Goal: Complete application form

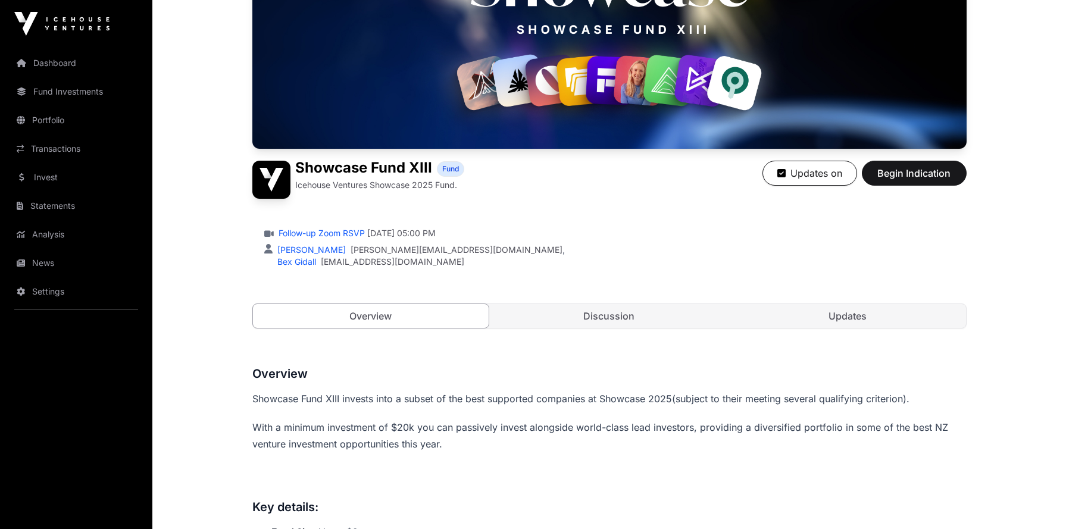
scroll to position [262, 0]
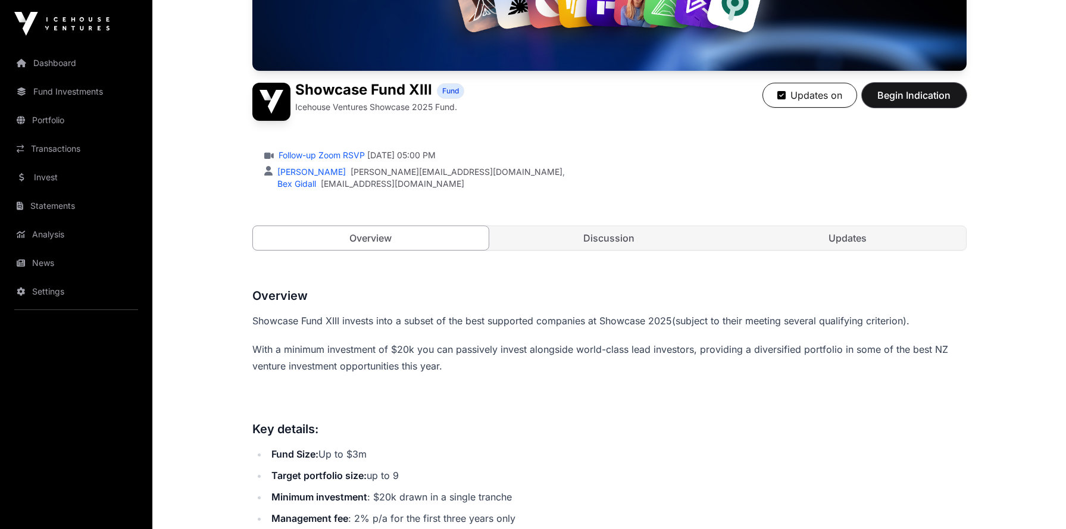
click at [931, 94] on span "Begin Indication" at bounding box center [914, 95] width 75 height 14
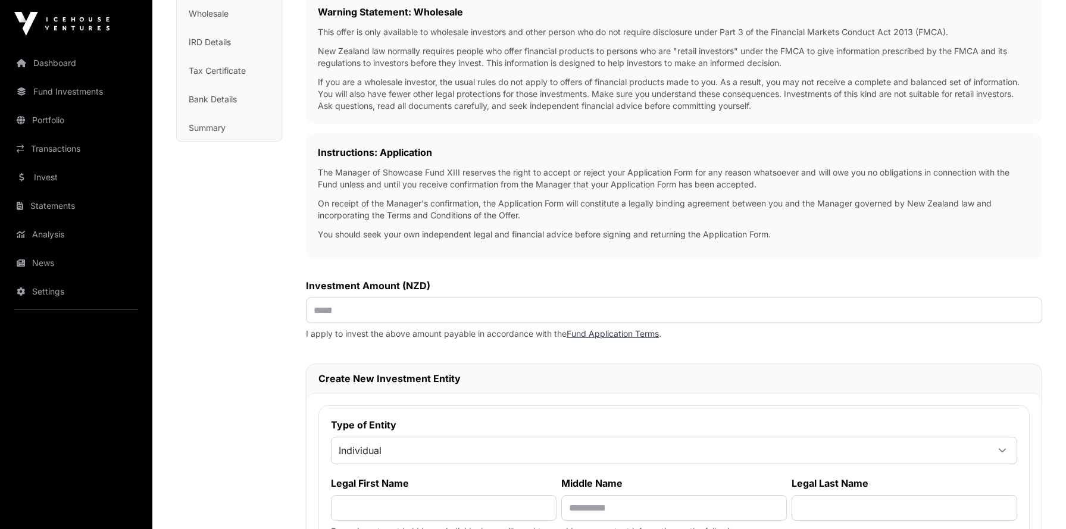
scroll to position [216, 0]
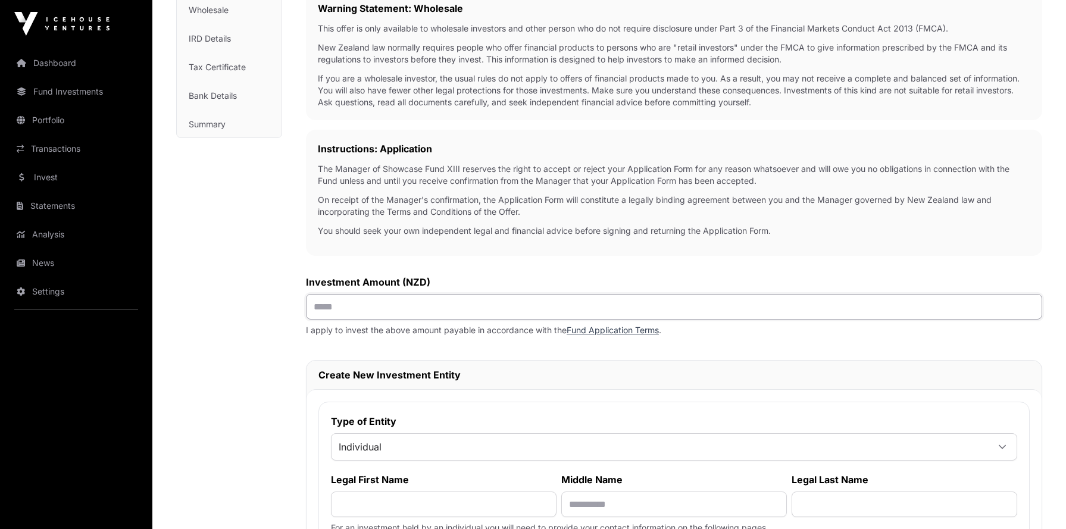
click at [423, 318] on input "text" at bounding box center [674, 307] width 736 height 26
click at [423, 306] on input "text" at bounding box center [674, 307] width 736 height 26
type input "*******"
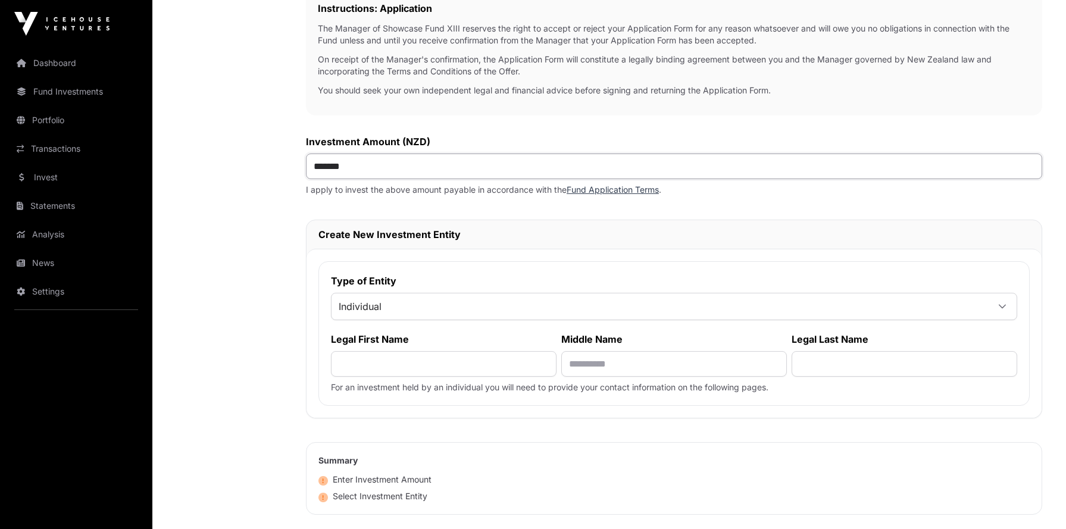
scroll to position [335, 0]
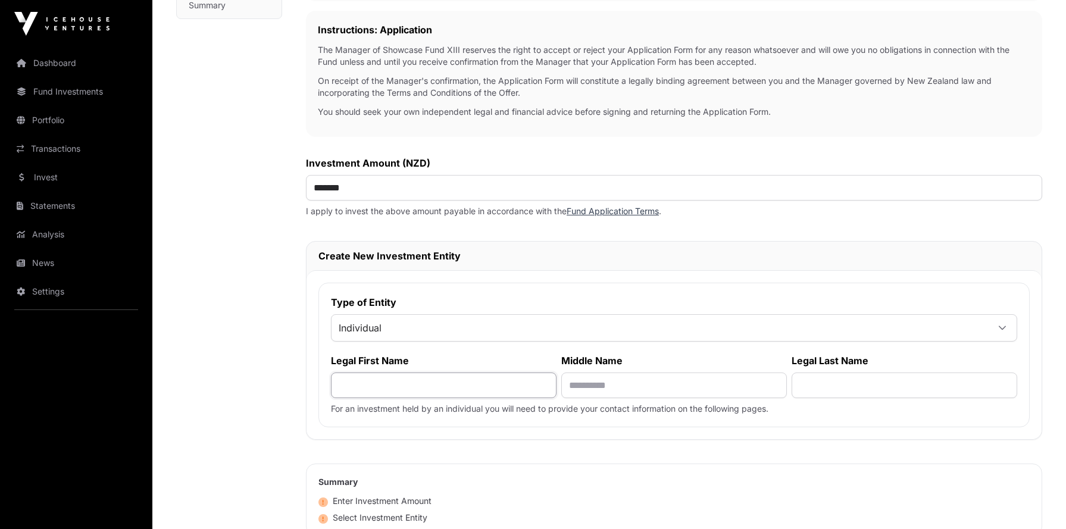
click at [402, 390] on input "text" at bounding box center [444, 386] width 226 height 26
click at [426, 340] on div "Individual" at bounding box center [674, 327] width 686 height 27
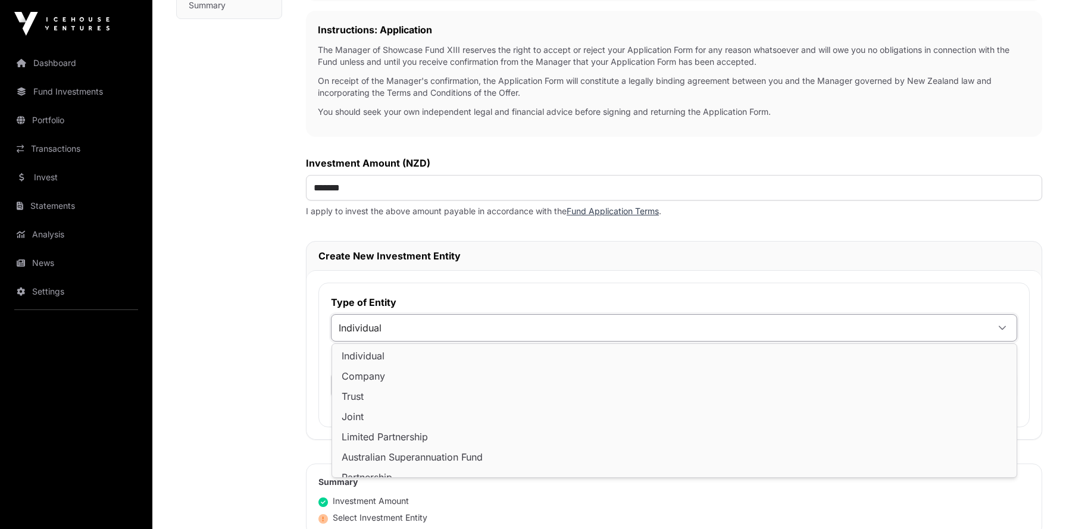
click at [402, 331] on span "Individual" at bounding box center [660, 327] width 656 height 21
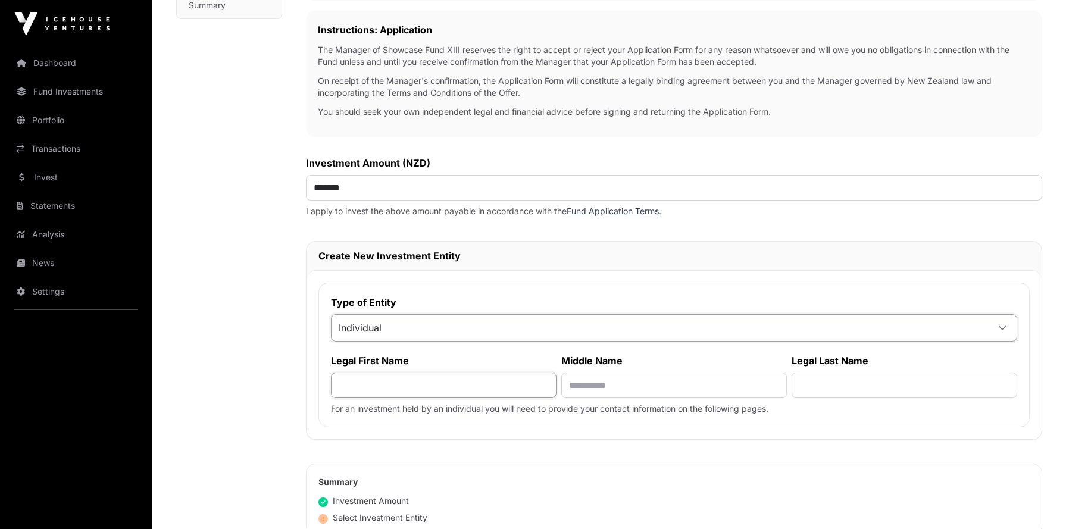
click at [382, 379] on input "text" at bounding box center [444, 386] width 226 height 26
type input "********"
type input "******"
click at [586, 389] on input "text" at bounding box center [674, 386] width 226 height 26
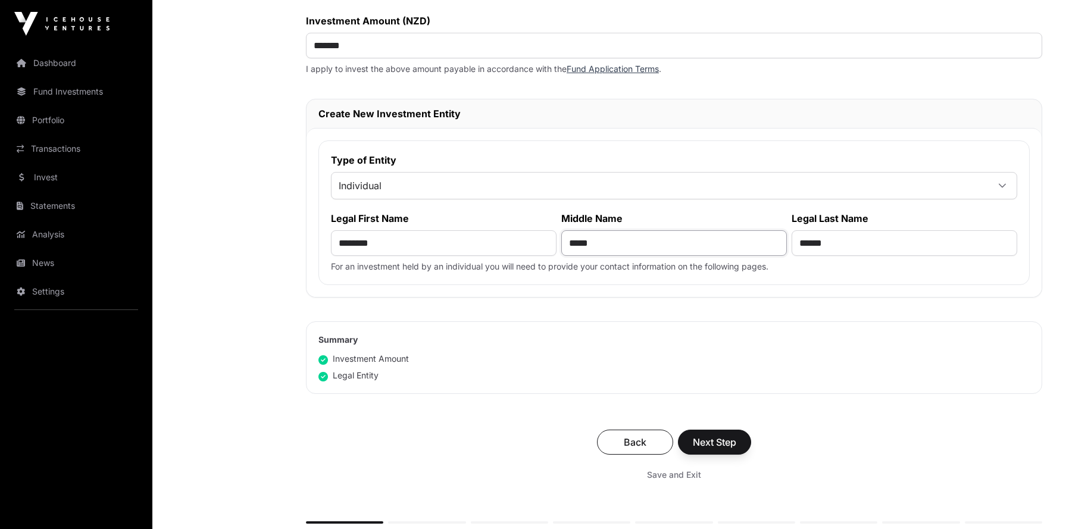
scroll to position [477, 0]
type input "*****"
click at [724, 449] on span "Next Step" at bounding box center [714, 443] width 43 height 14
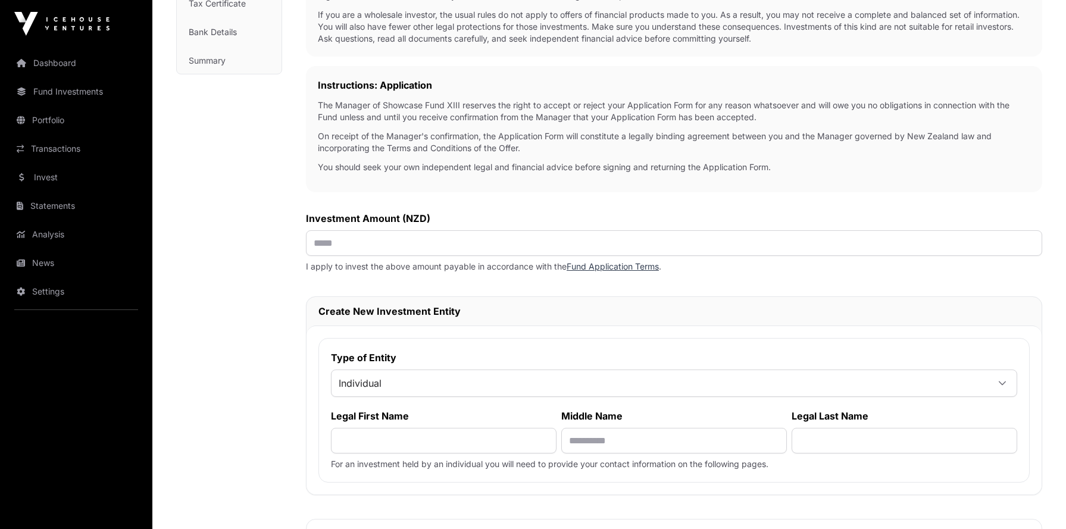
scroll to position [330, 0]
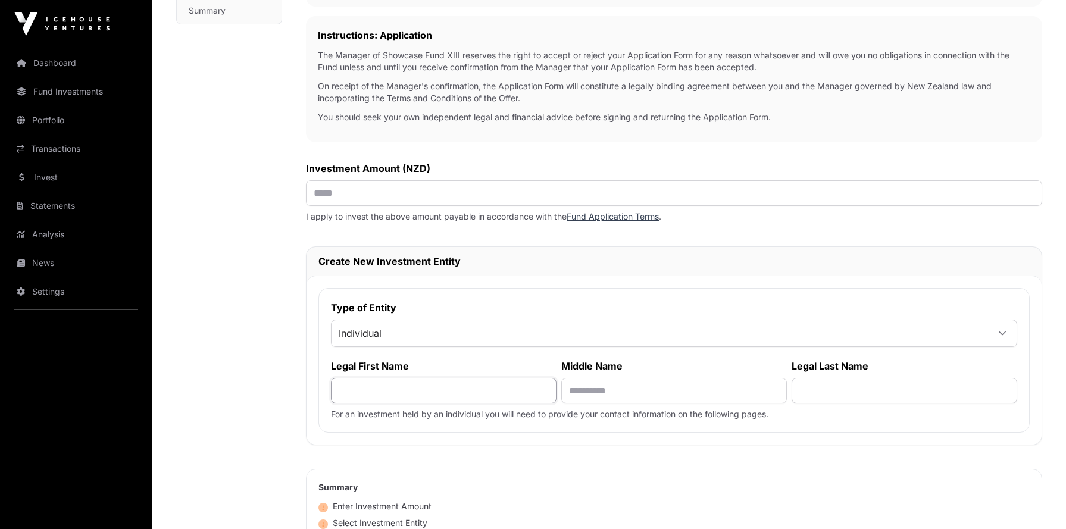
click at [359, 398] on input "text" at bounding box center [444, 391] width 226 height 26
type input "********"
type input "******"
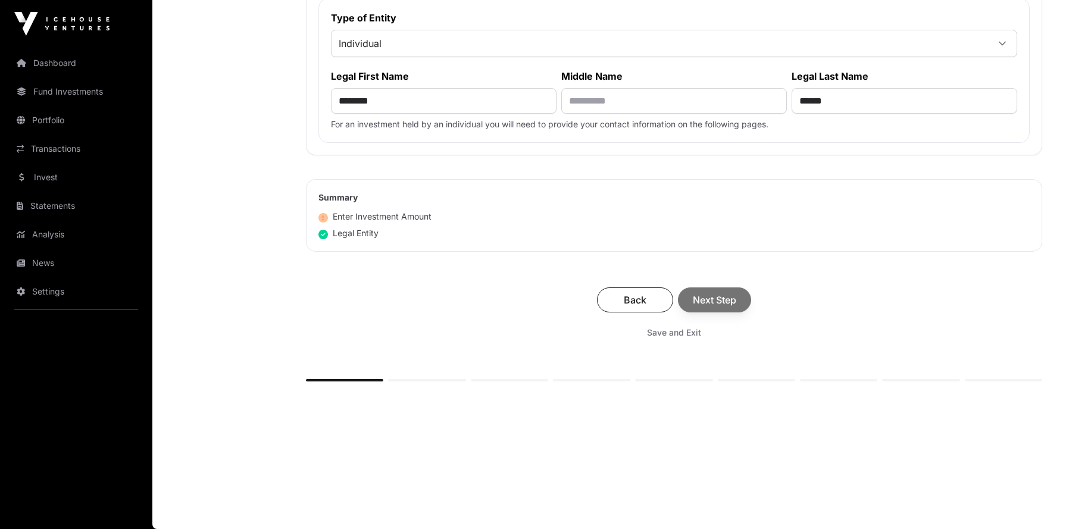
click at [700, 305] on div "Back Next Step" at bounding box center [674, 299] width 712 height 25
click at [709, 304] on div "Back Next Step" at bounding box center [674, 299] width 712 height 25
click at [717, 291] on div "Back Next Step" at bounding box center [674, 299] width 712 height 25
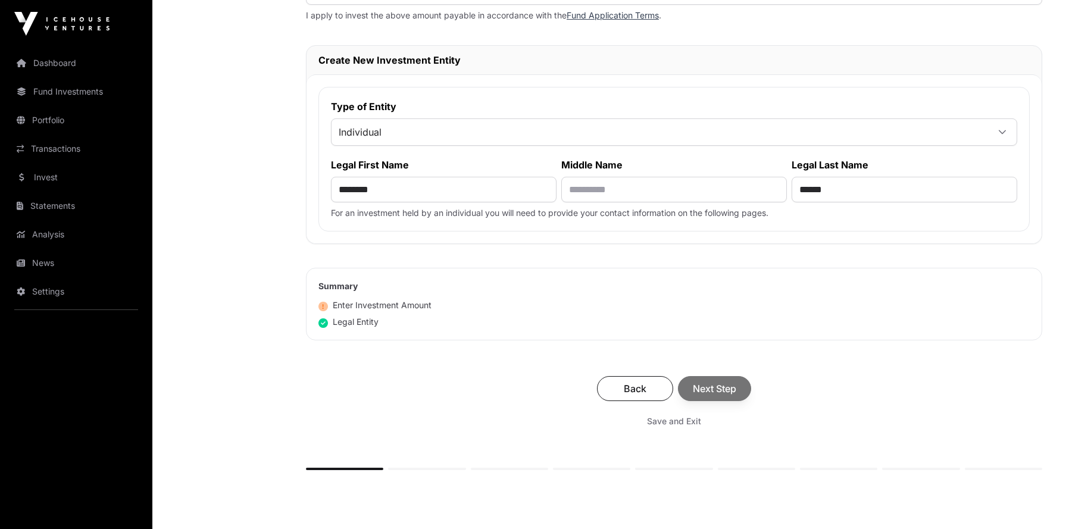
scroll to position [332, 0]
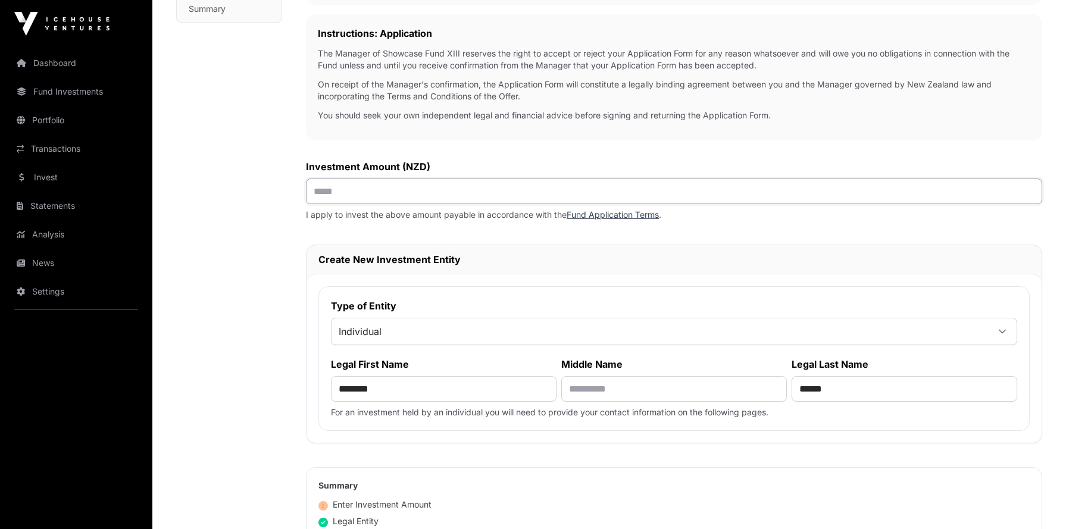
click at [646, 186] on input "text" at bounding box center [674, 192] width 736 height 26
type input "*******"
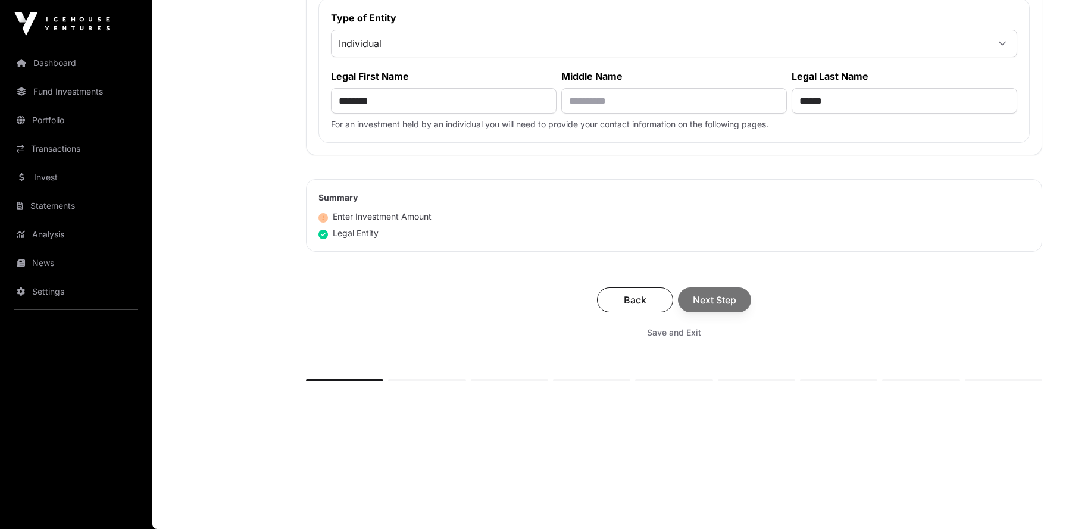
scroll to position [622, 0]
click at [745, 293] on div "Back Next Step" at bounding box center [674, 299] width 712 height 25
click at [730, 300] on span "Next Step" at bounding box center [714, 300] width 43 height 14
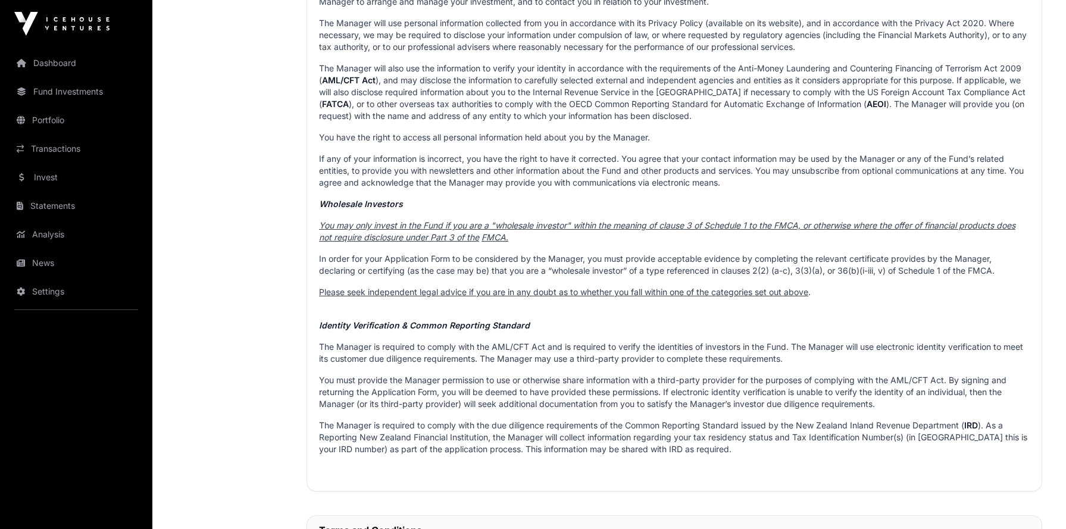
scroll to position [803, 0]
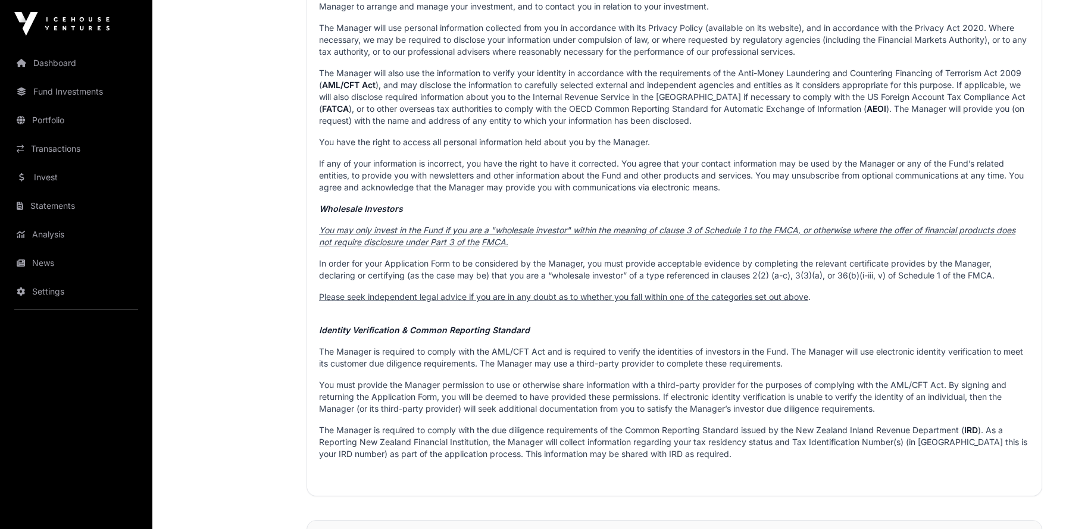
click at [641, 231] on u "You may only invest in the Fund if you are a "wholesale investor" within the me…" at bounding box center [667, 236] width 696 height 22
click at [508, 245] on u "." at bounding box center [507, 242] width 2 height 10
click at [494, 242] on u "FMCA" at bounding box center [493, 242] width 24 height 10
click at [486, 230] on u "You may only invest in the Fund if you are a "wholesale investor" within the me…" at bounding box center [667, 236] width 696 height 22
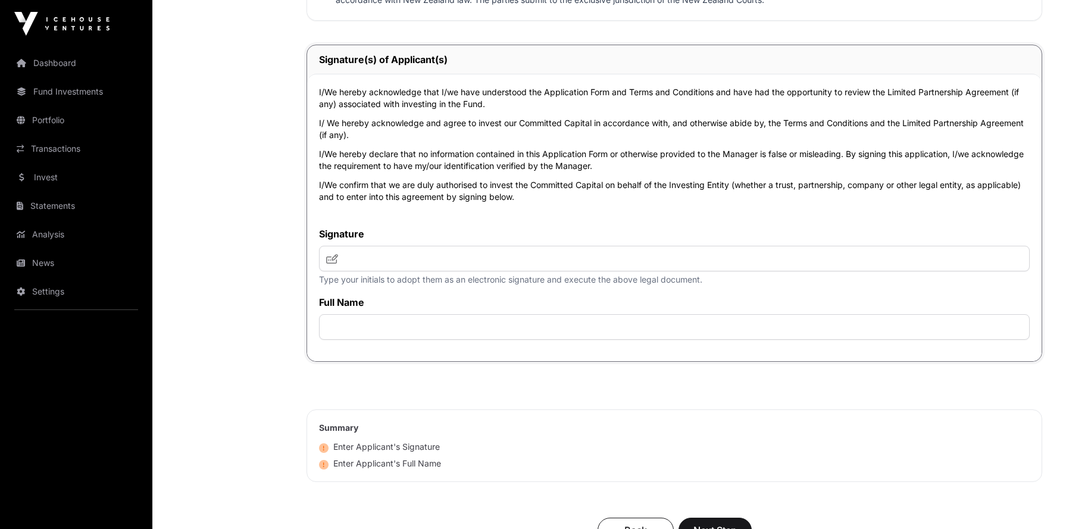
scroll to position [3944, 0]
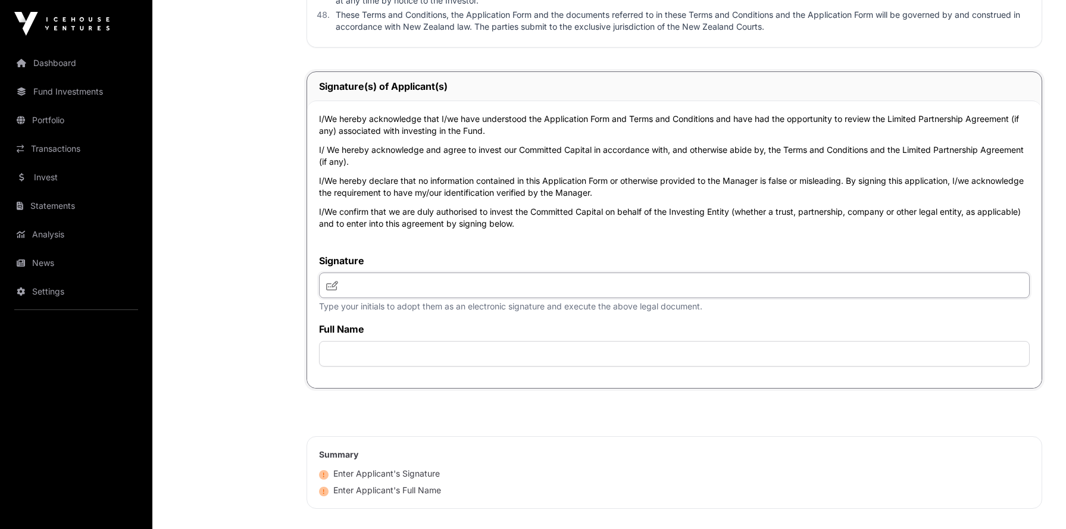
click at [436, 290] on input "text" at bounding box center [674, 286] width 711 height 26
click at [333, 287] on icon at bounding box center [332, 286] width 12 height 10
click at [346, 286] on input "text" at bounding box center [674, 286] width 711 height 26
type input "**"
click at [342, 347] on input "text" at bounding box center [674, 354] width 711 height 26
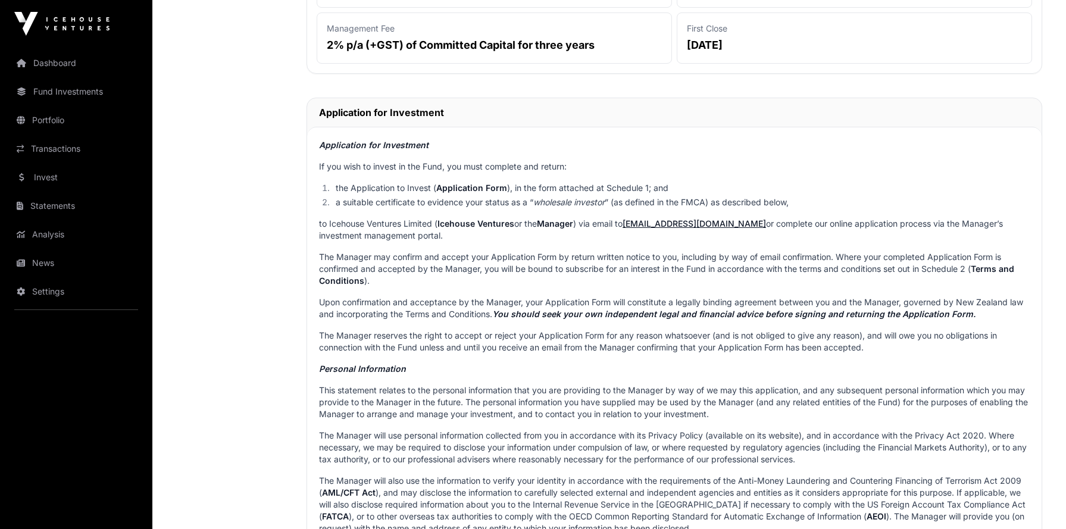
scroll to position [0, 0]
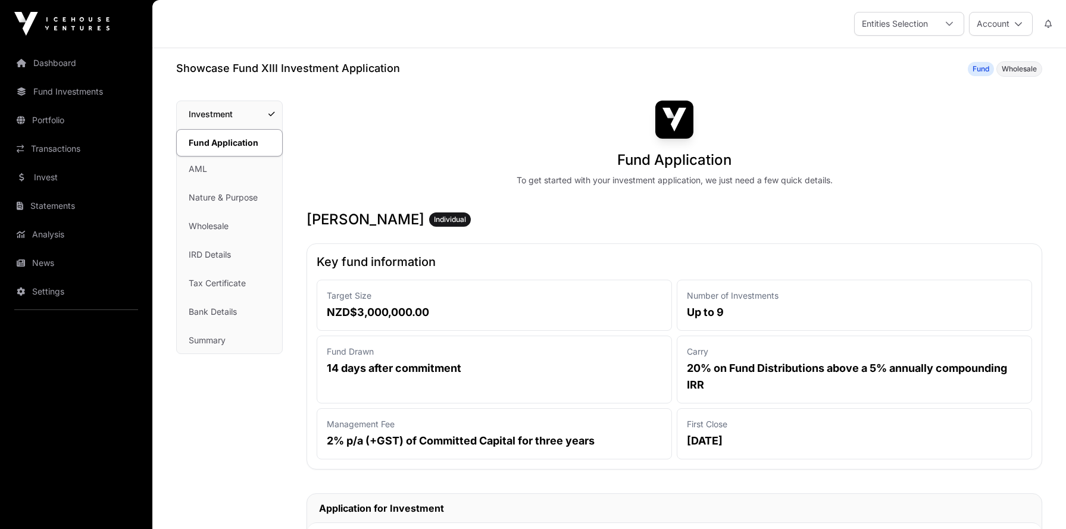
type input "**********"
click at [210, 171] on link "AML" at bounding box center [229, 169] width 105 height 26
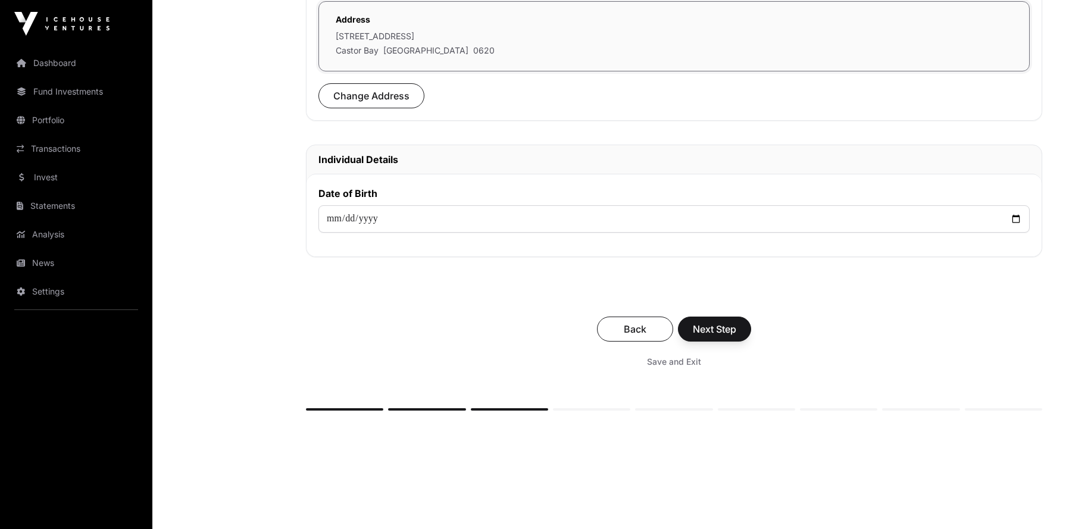
scroll to position [414, 0]
click at [358, 216] on input "date" at bounding box center [673, 219] width 711 height 27
click at [331, 218] on input "date" at bounding box center [673, 219] width 711 height 27
type input "**********"
click at [728, 329] on span "Next Step" at bounding box center [714, 330] width 43 height 14
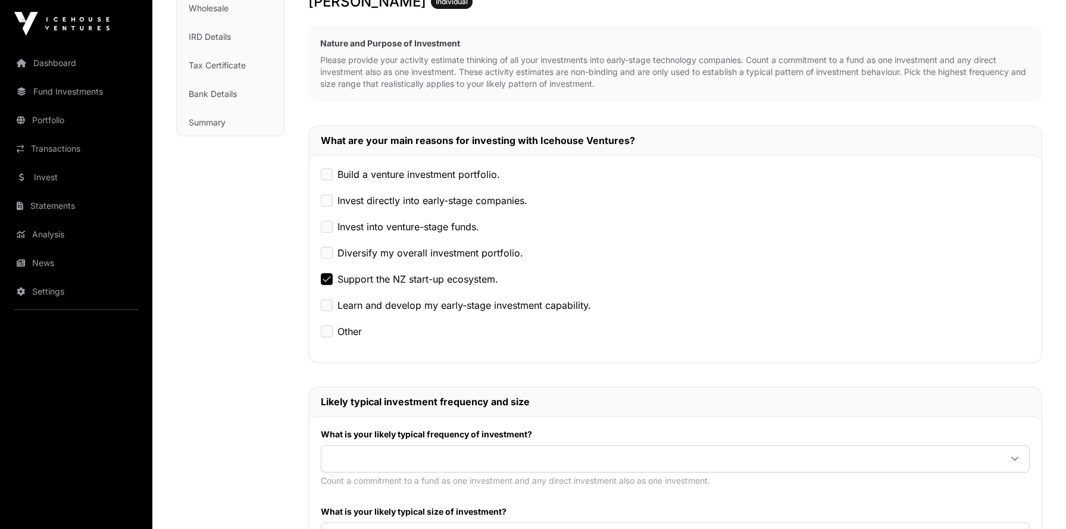
scroll to position [274, 0]
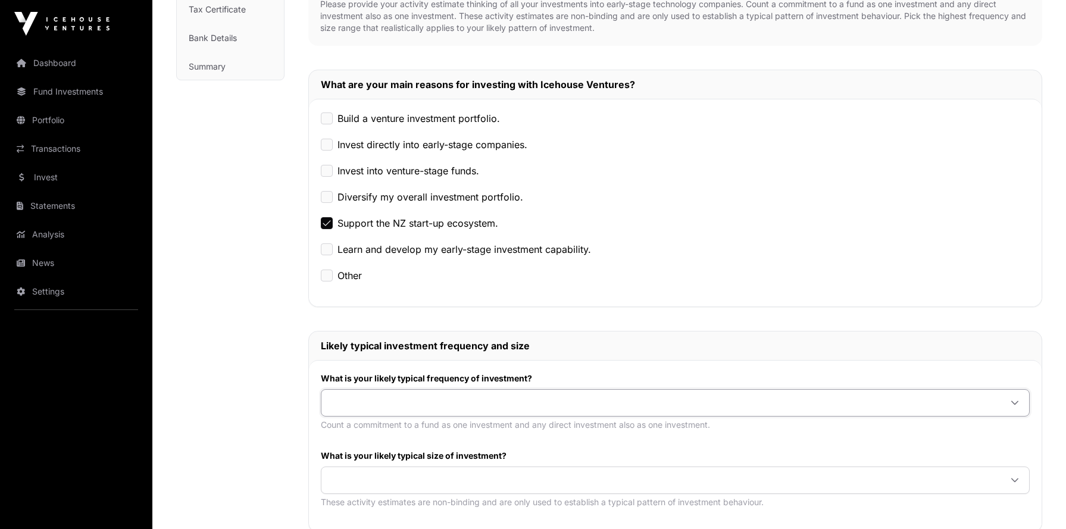
click at [355, 396] on span at bounding box center [660, 402] width 679 height 21
click at [353, 426] on span "Once or twice every two to five years" at bounding box center [415, 429] width 169 height 10
click at [354, 473] on span at bounding box center [660, 480] width 679 height 21
click at [359, 385] on li "$25,000 or more per investment" at bounding box center [675, 392] width 703 height 19
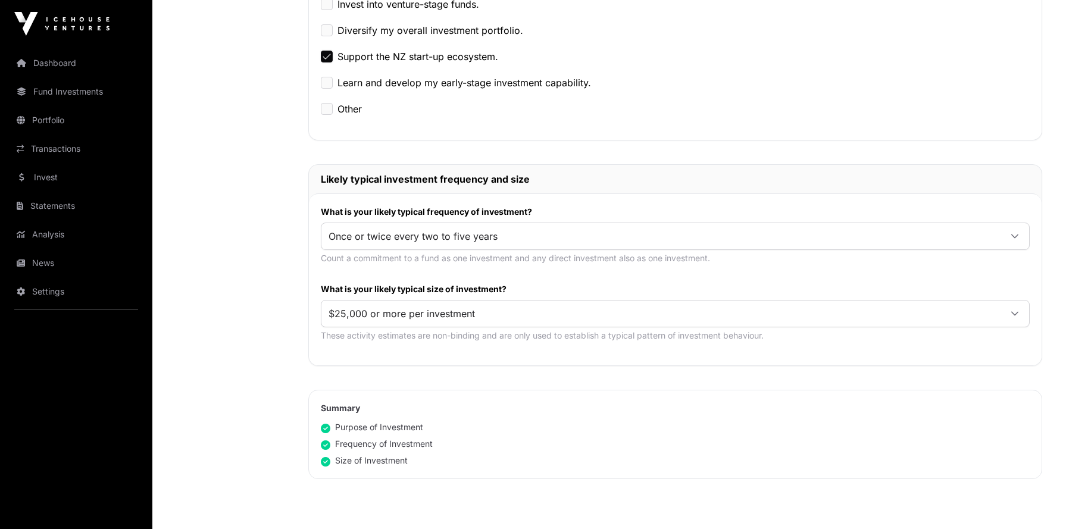
scroll to position [549, 0]
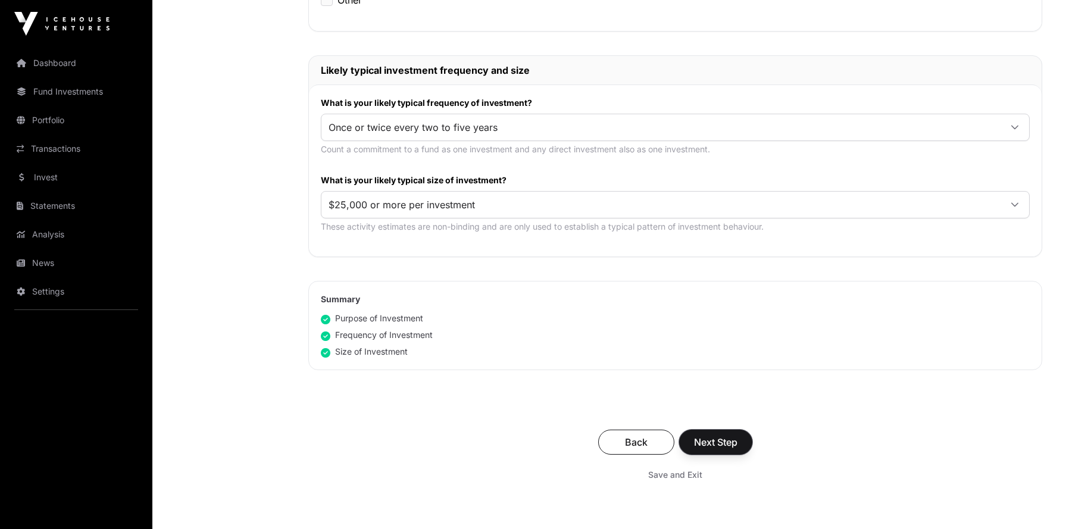
click at [704, 438] on span "Next Step" at bounding box center [715, 442] width 43 height 14
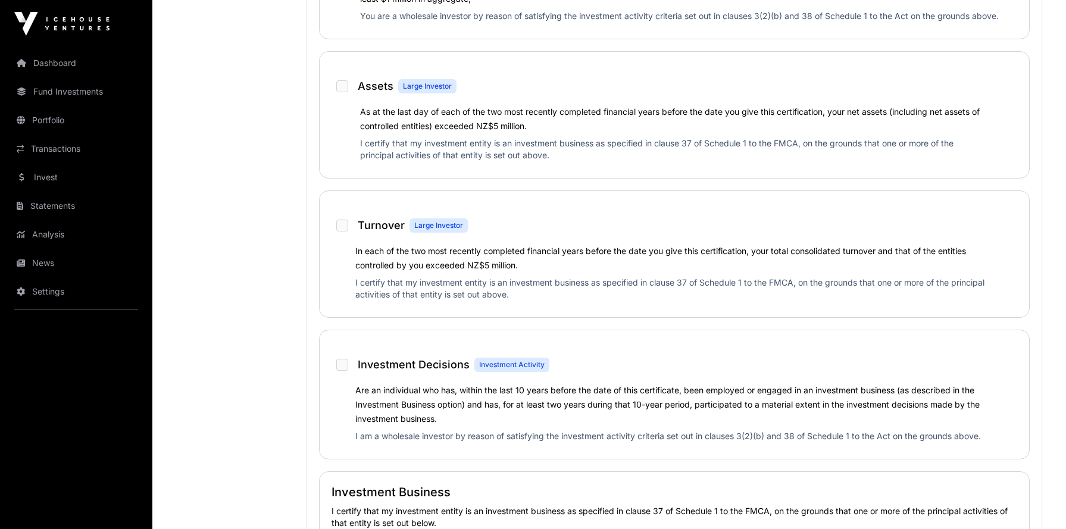
scroll to position [730, 0]
click at [724, 141] on p "I certify that my investment entity is an investment business as specified in c…" at bounding box center [674, 152] width 629 height 29
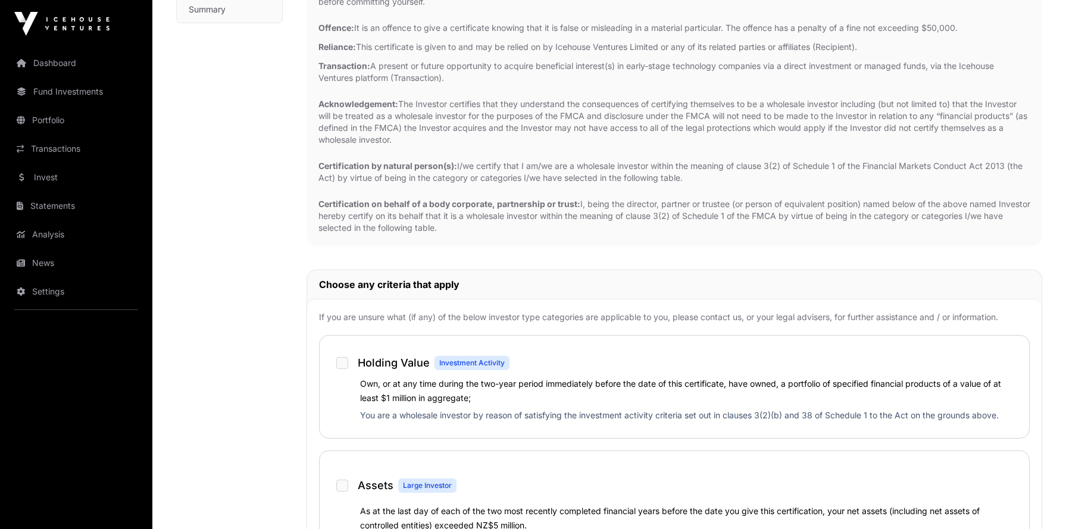
scroll to position [0, 0]
